Goal: Task Accomplishment & Management: Use online tool/utility

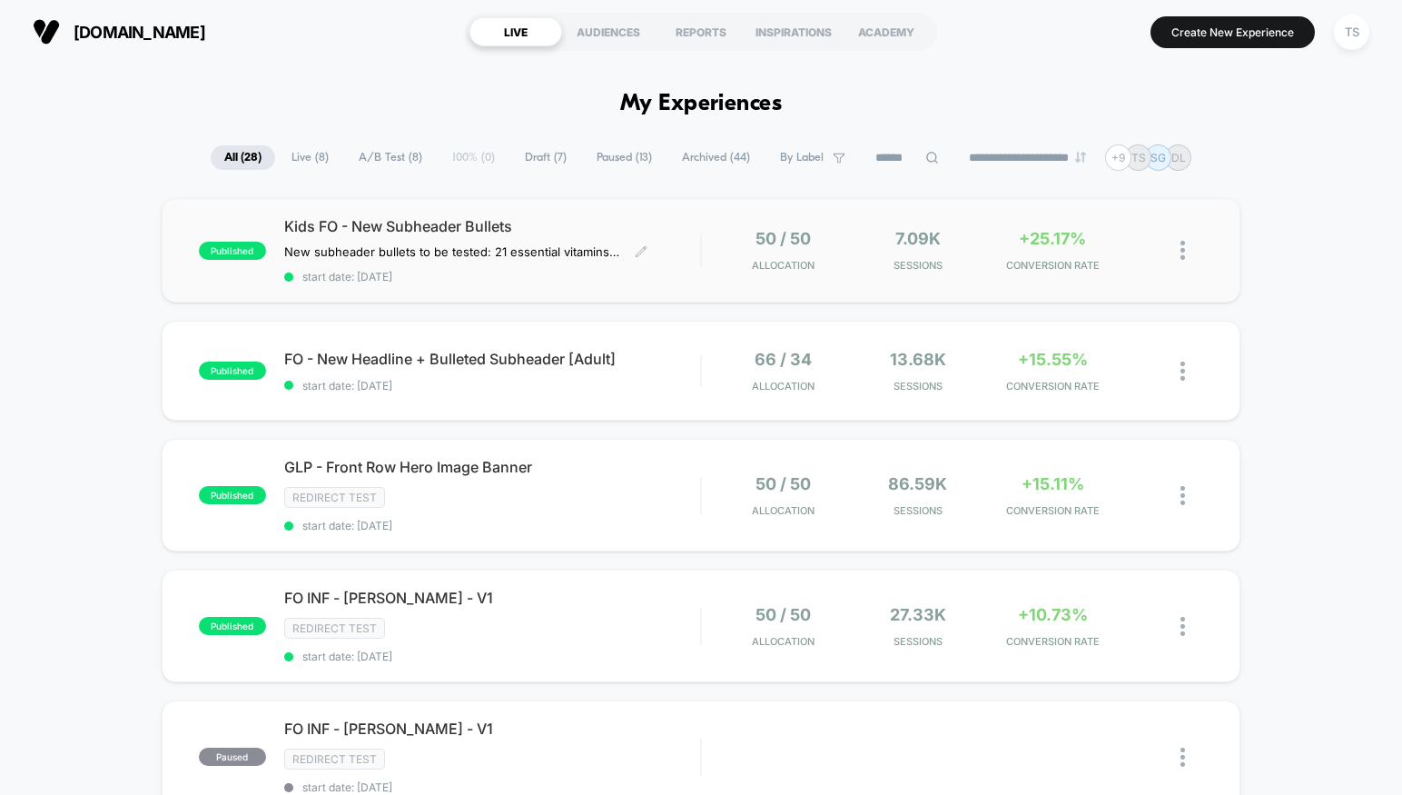
click at [612, 228] on span "Kids FO - New Subheader Bullets" at bounding box center [492, 226] width 417 height 18
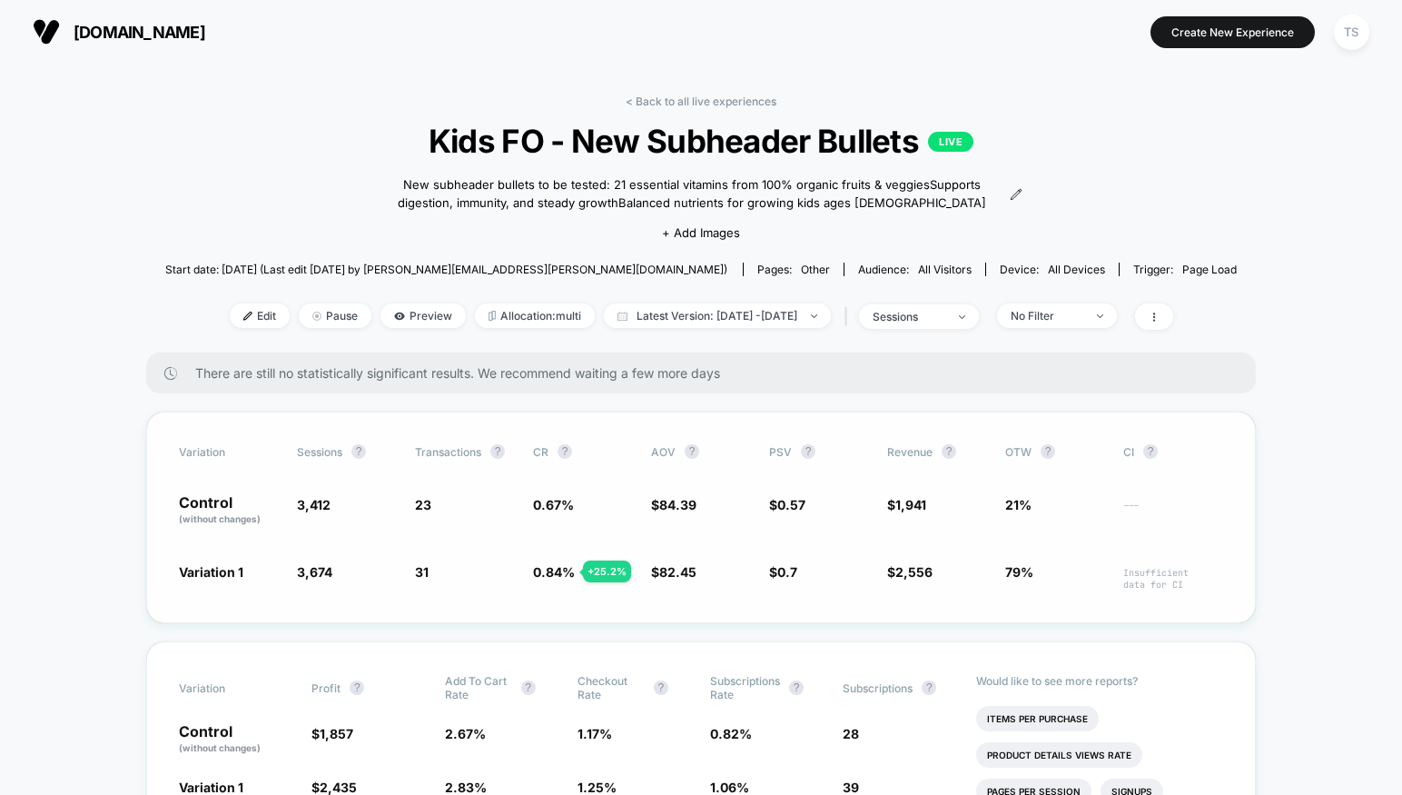
scroll to position [46, 0]
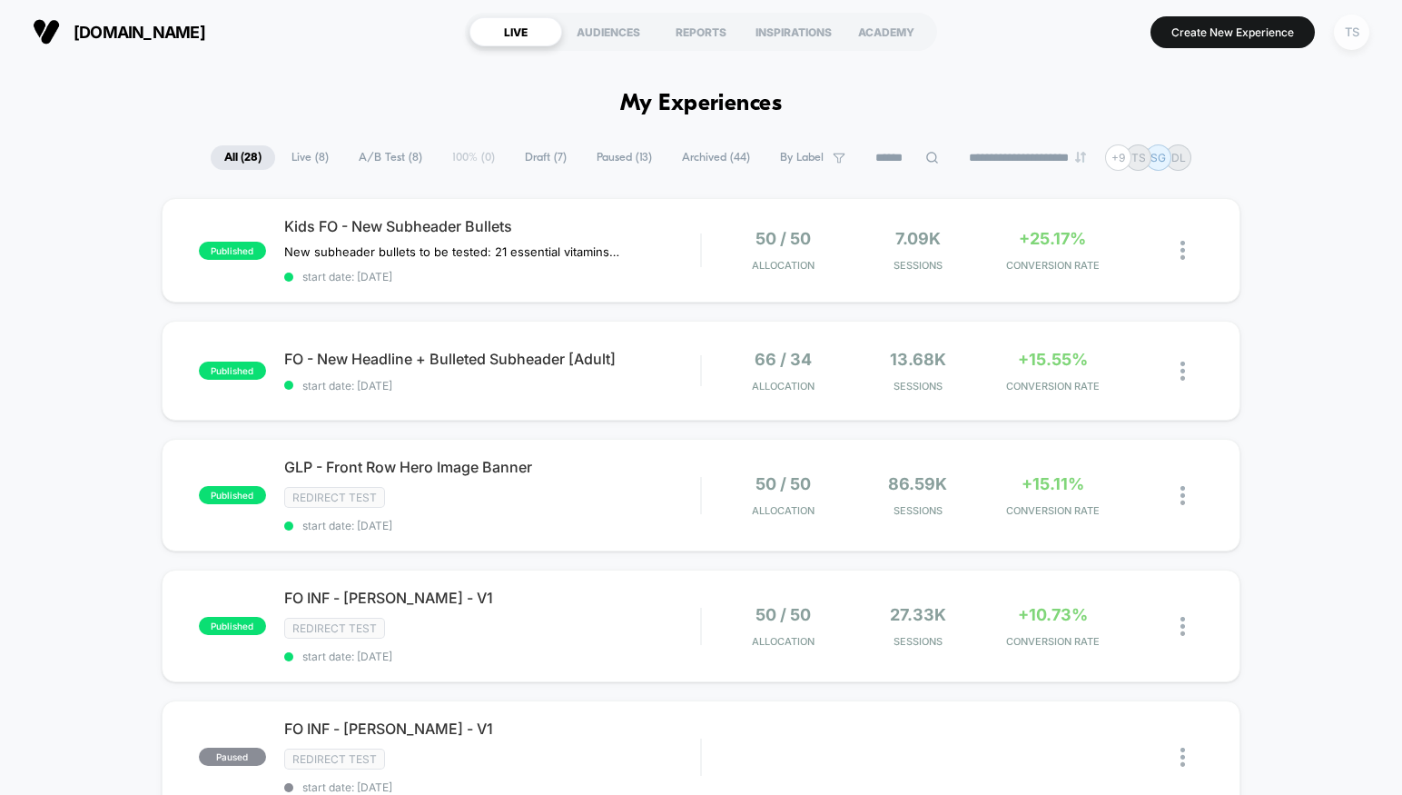
click at [1356, 34] on div "TS" at bounding box center [1351, 32] width 35 height 35
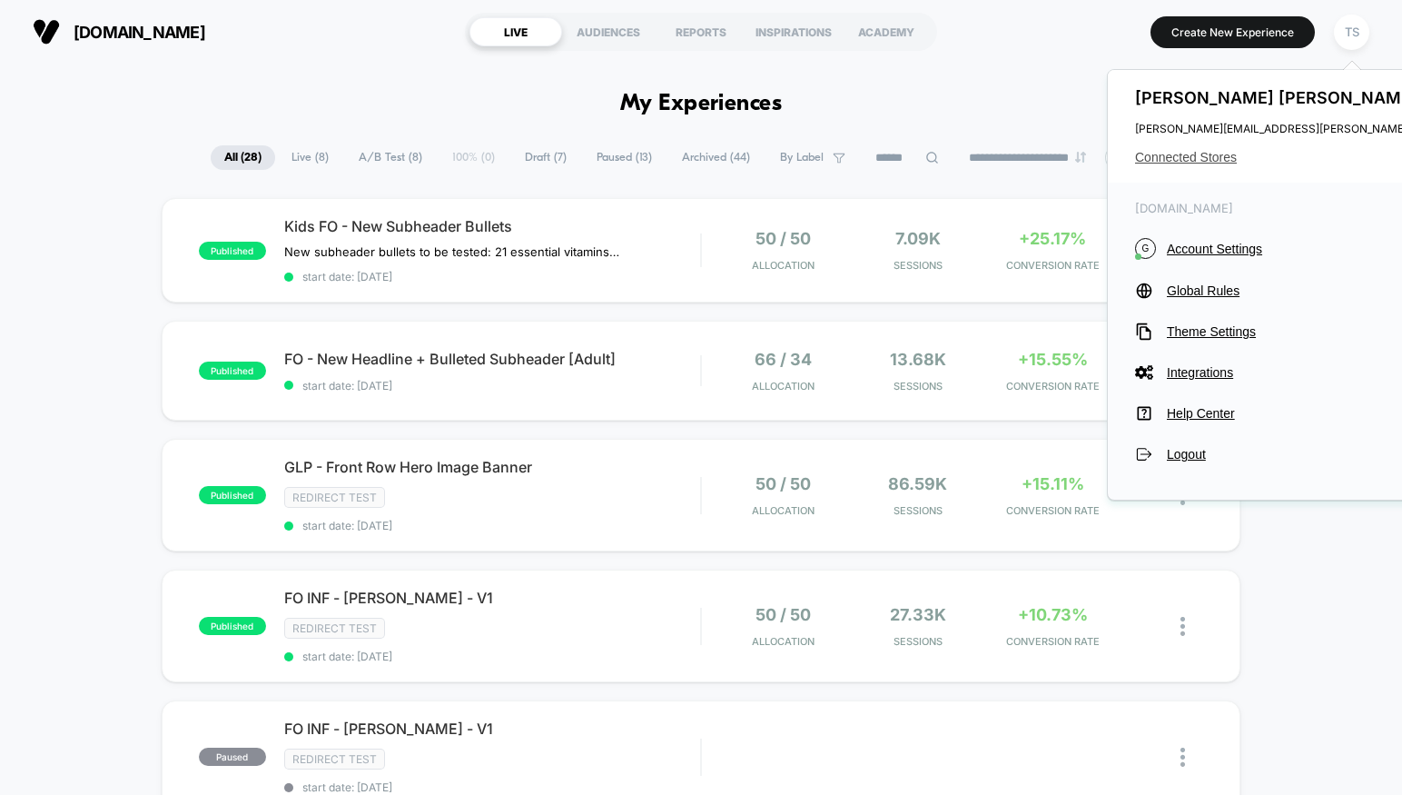
click at [1187, 161] on span "Connected Stores" at bounding box center [1315, 157] width 361 height 15
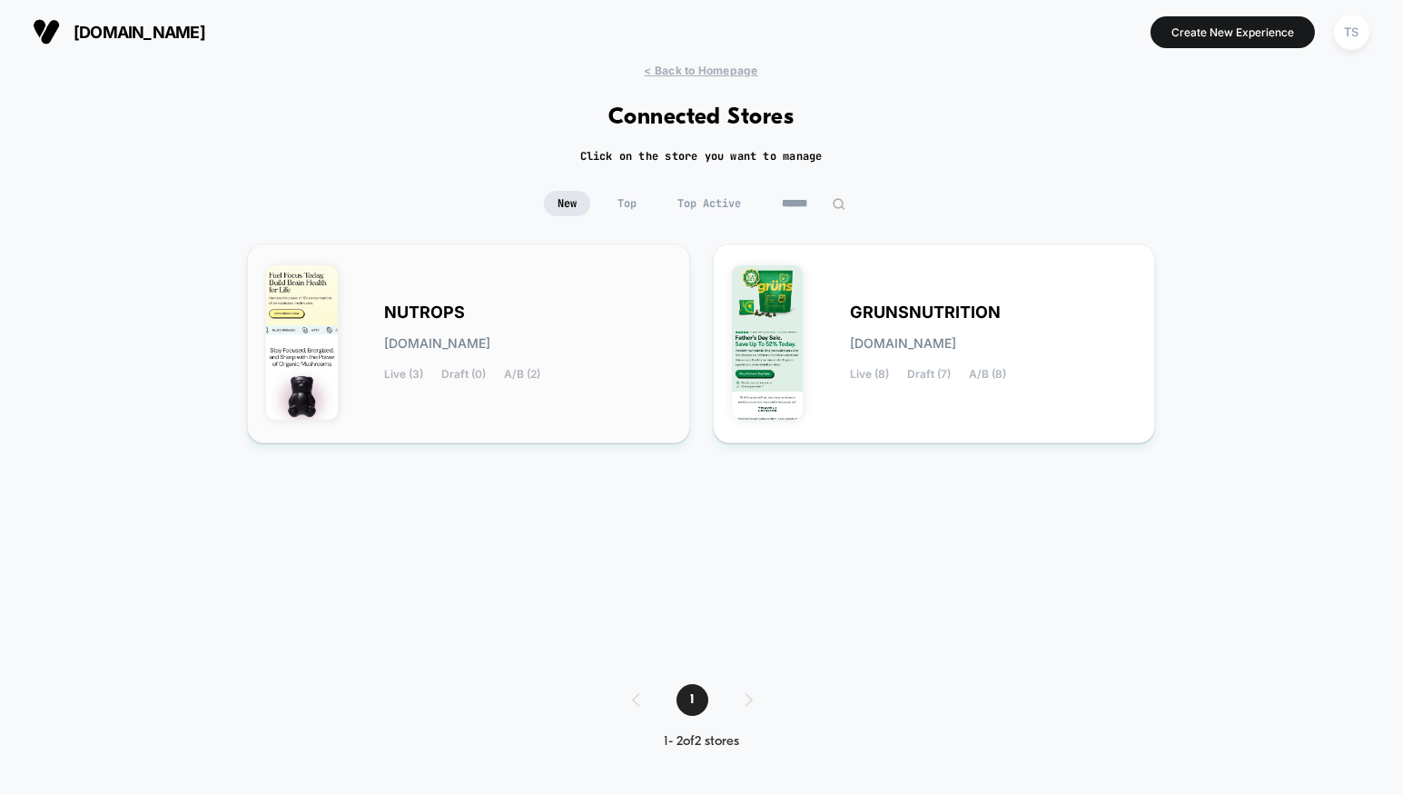
click at [474, 307] on div "NUTROPS [DOMAIN_NAME] Live (3) Draft (0) A/B (2)" at bounding box center [527, 343] width 287 height 74
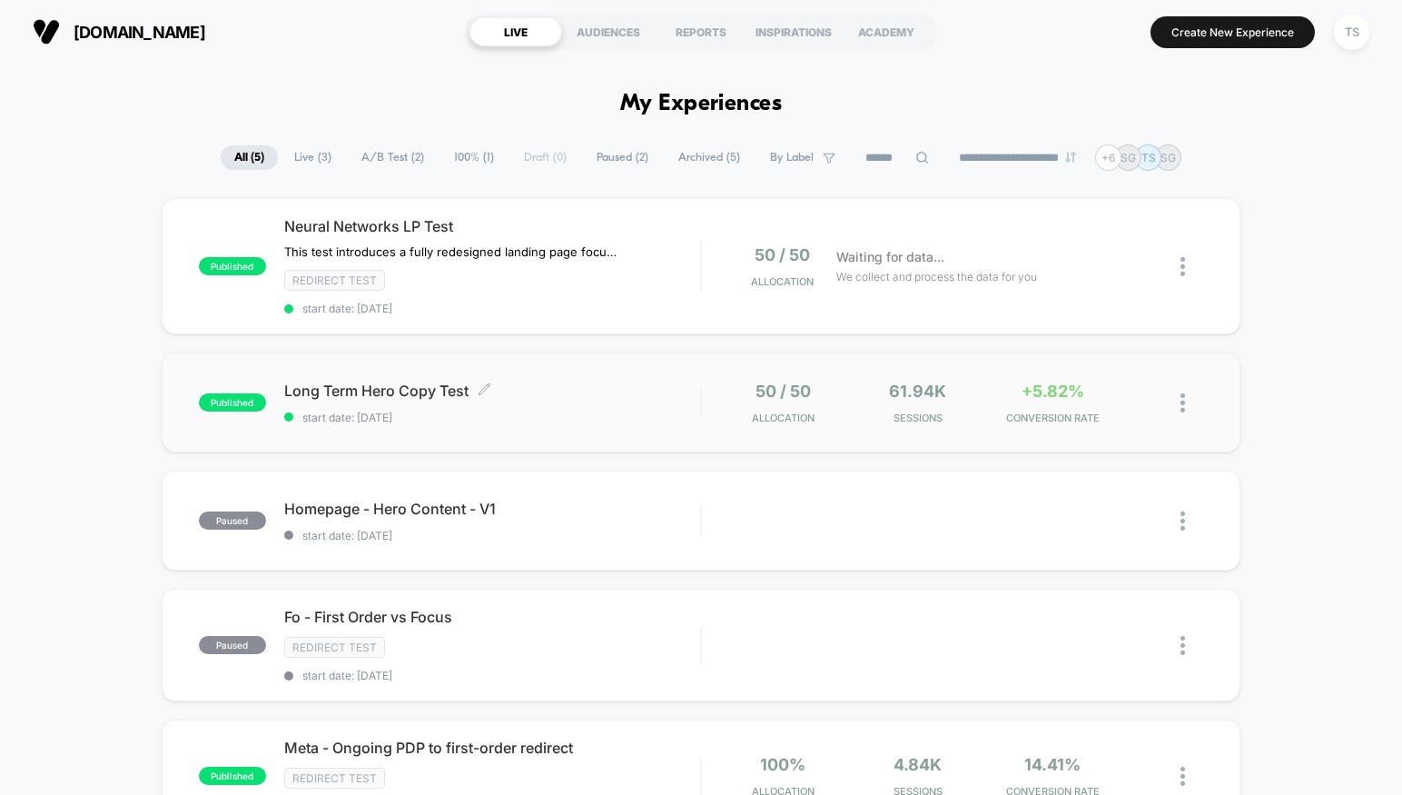
click at [593, 395] on span "Long Term Hero Copy Test Click to edit experience details" at bounding box center [492, 390] width 417 height 18
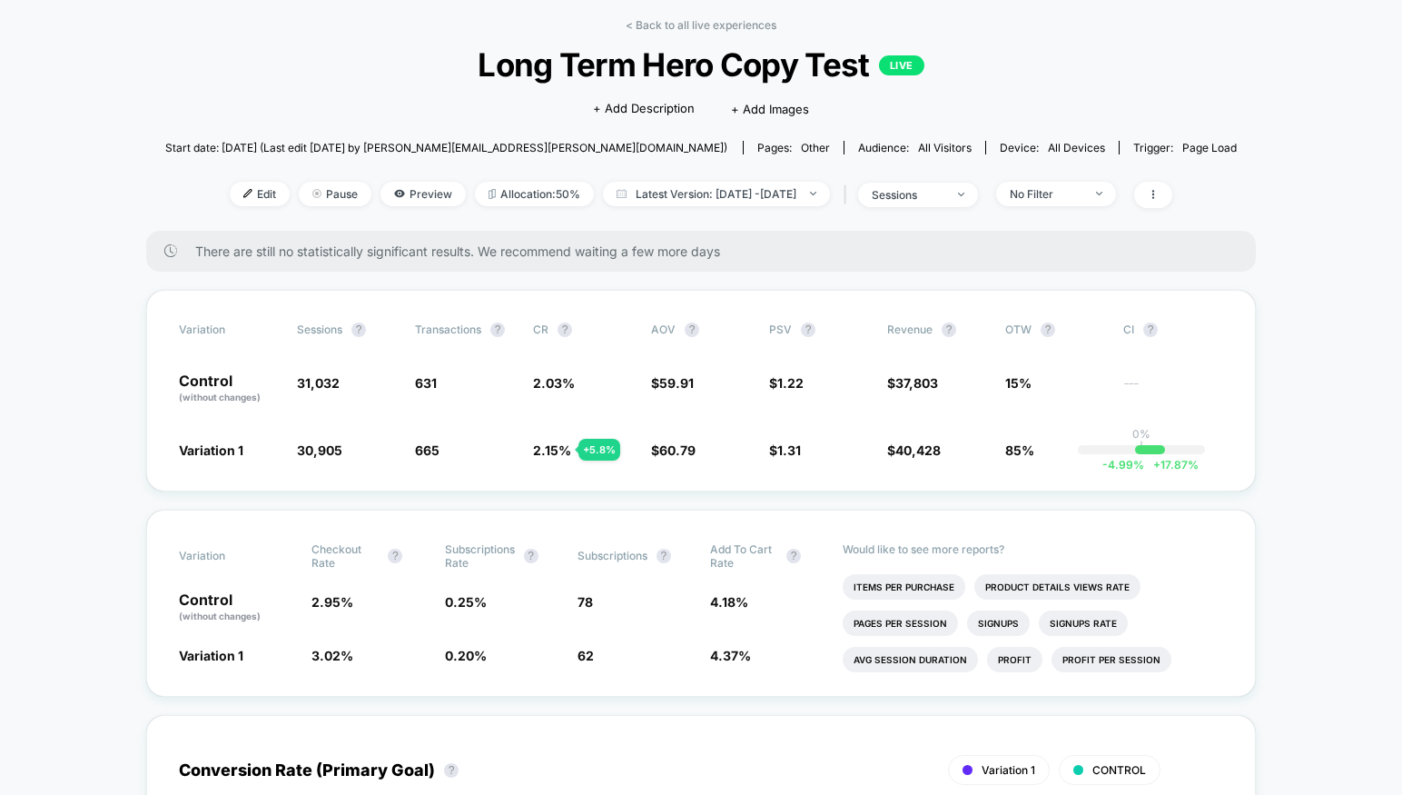
scroll to position [102, 0]
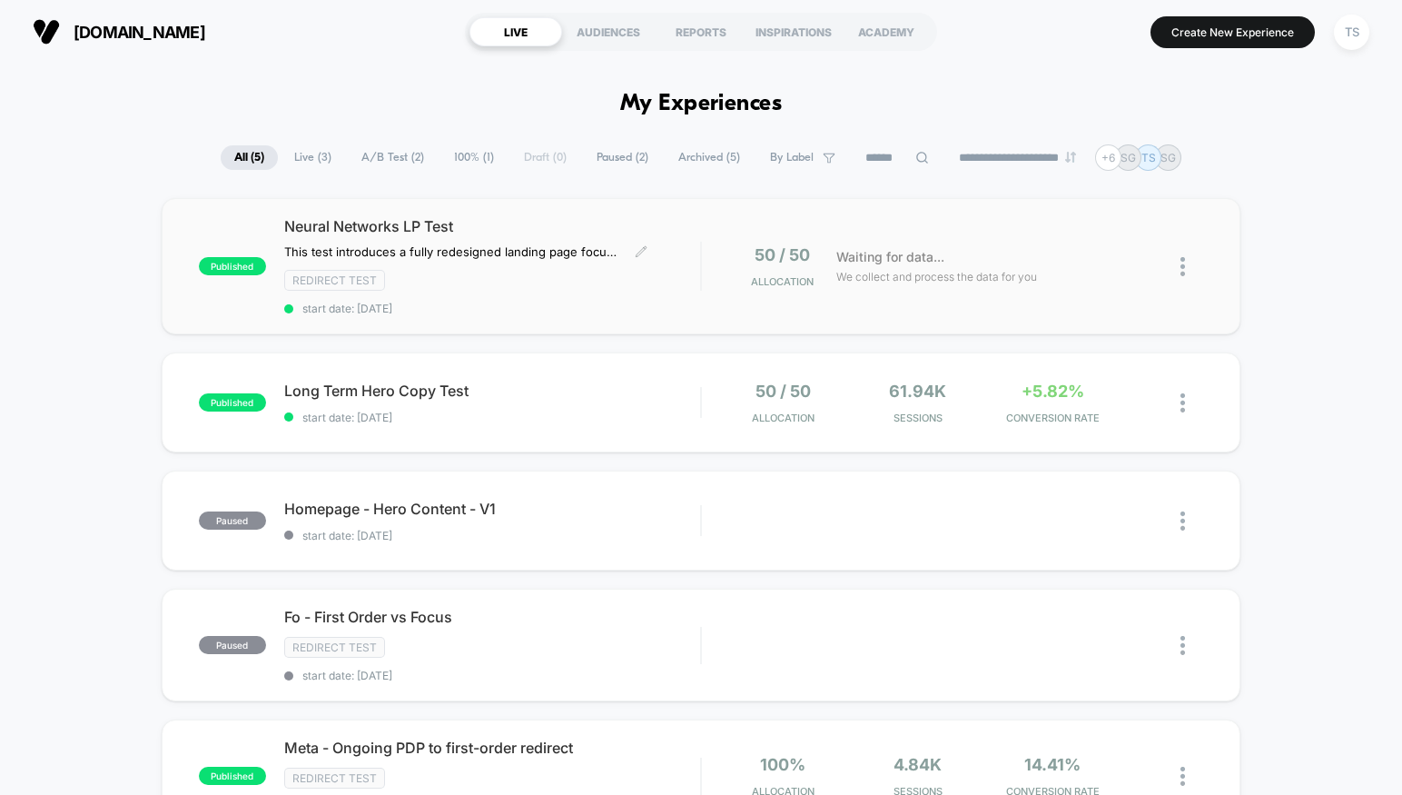
click at [626, 279] on div "Redirect Test" at bounding box center [492, 280] width 417 height 21
